Goal: Information Seeking & Learning: Check status

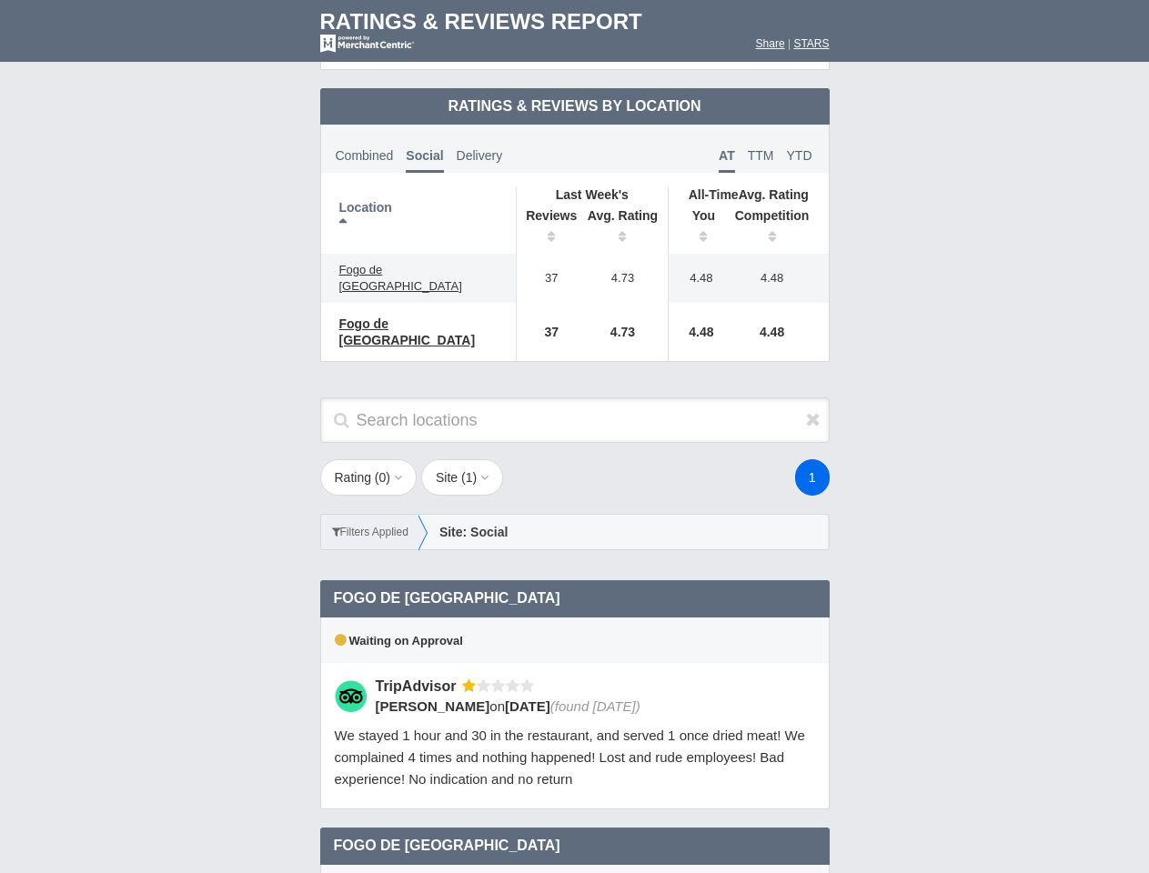
scroll to position [881, 0]
click at [574, 459] on div "1" at bounding box center [688, 477] width 318 height 36
click at [418, 205] on th "Location" at bounding box center [419, 219] width 196 height 67
click at [547, 213] on th "Reviews" at bounding box center [547, 228] width 62 height 51
click at [623, 213] on th "Avg. Rating" at bounding box center [623, 228] width 91 height 51
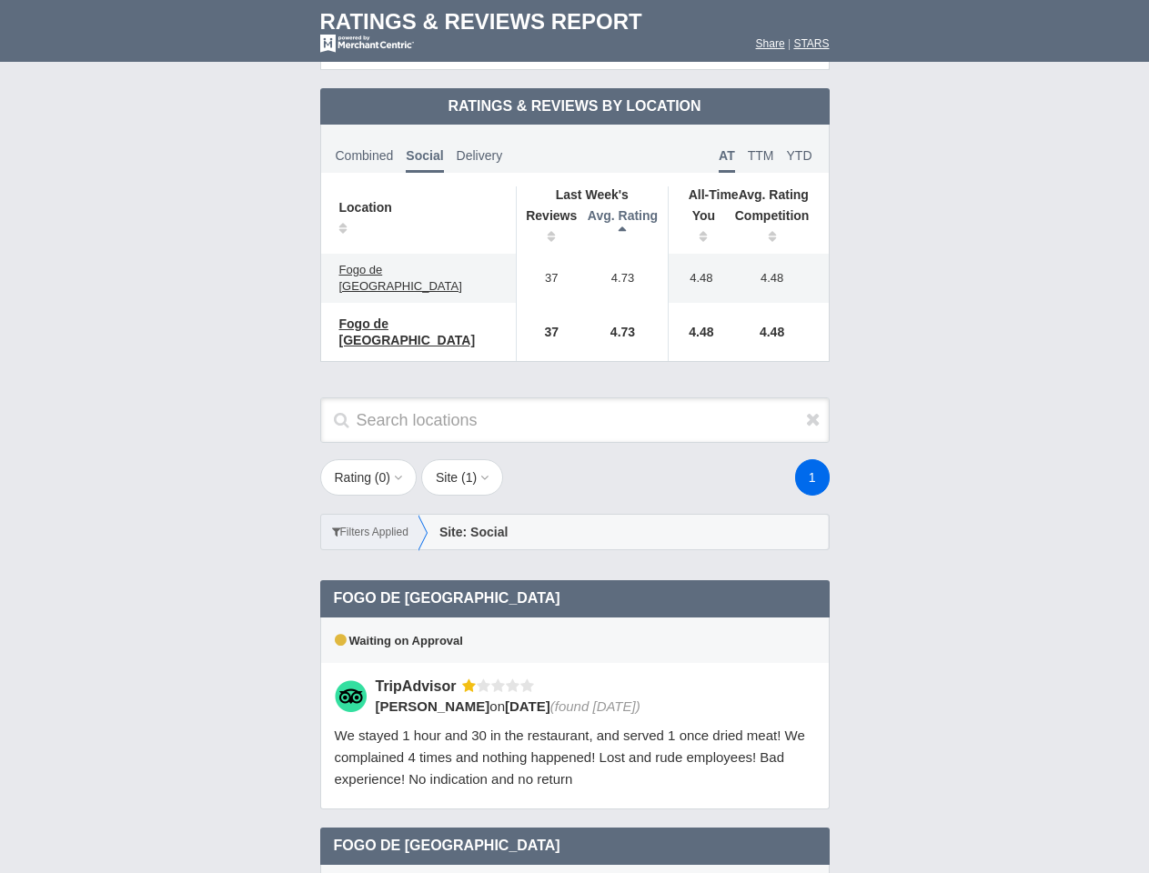
click at [697, 213] on th "You" at bounding box center [696, 228] width 56 height 51
click at [777, 213] on th "Competition" at bounding box center [777, 228] width 104 height 51
click at [575, 618] on div "Waiting on Approval" at bounding box center [574, 640] width 509 height 45
click at [813, 410] on icon at bounding box center [813, 419] width 15 height 18
